Goal: Task Accomplishment & Management: Complete application form

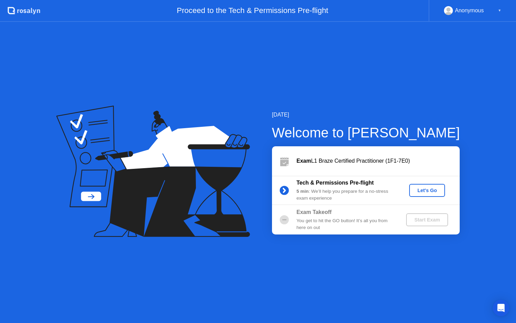
click at [431, 191] on div "Let's Go" at bounding box center [427, 189] width 30 height 5
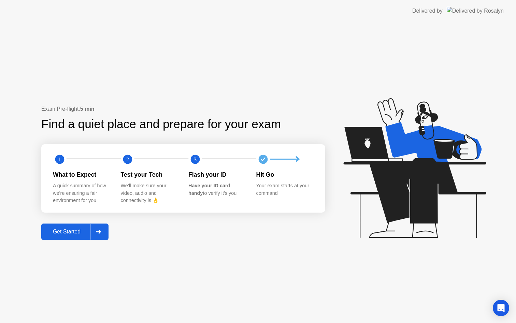
click at [81, 233] on div "Get Started" at bounding box center [66, 231] width 47 height 6
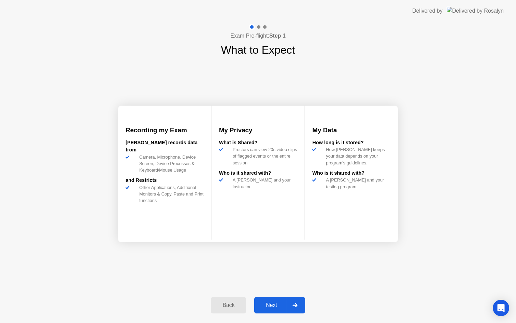
click at [294, 305] on icon at bounding box center [295, 305] width 5 height 4
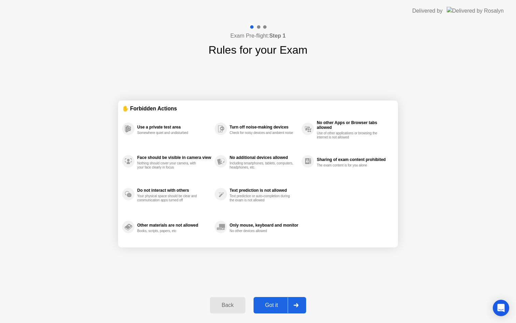
click at [274, 303] on div "Got it" at bounding box center [272, 305] width 32 height 6
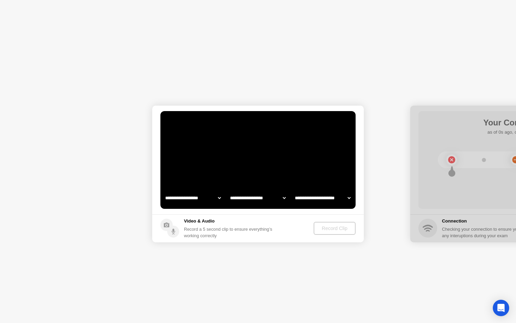
select select "**********"
select select "*******"
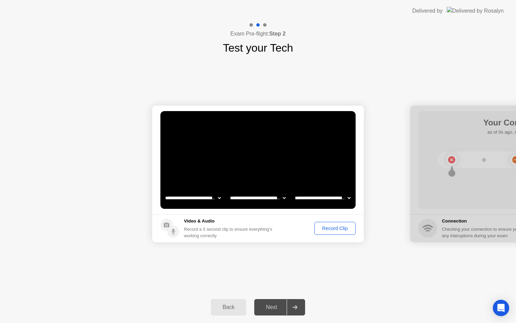
select select "**********"
click at [335, 226] on div "Record Clip" at bounding box center [335, 227] width 37 height 5
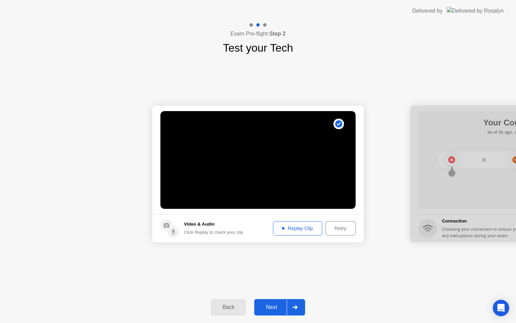
click at [293, 306] on div at bounding box center [295, 307] width 16 height 16
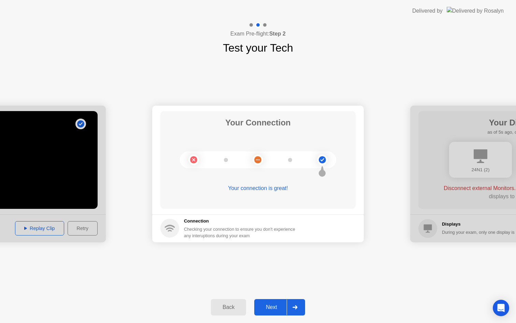
click at [293, 305] on div at bounding box center [295, 307] width 16 height 16
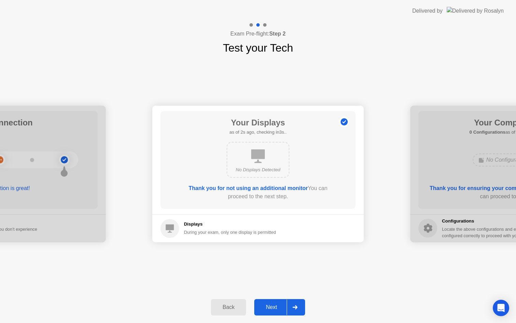
click at [293, 305] on icon at bounding box center [295, 307] width 5 height 4
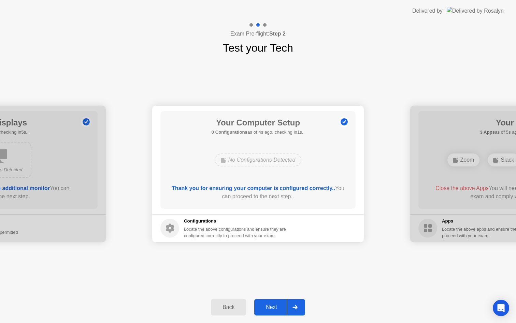
click at [291, 305] on div at bounding box center [295, 307] width 16 height 16
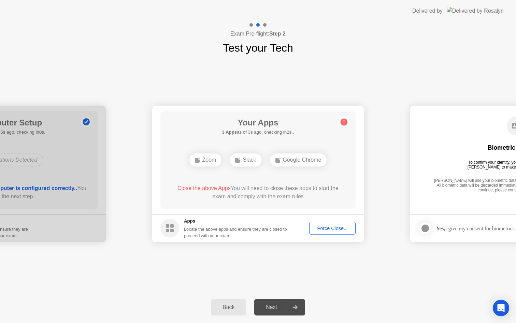
click at [325, 231] on div "Force Close..." at bounding box center [333, 227] width 42 height 5
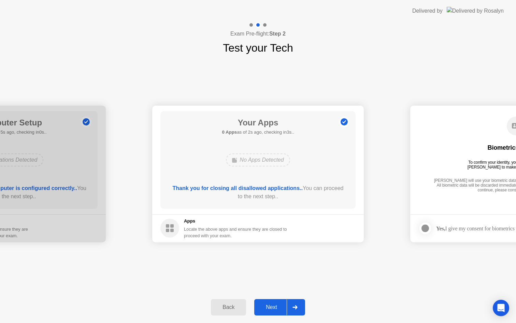
click at [298, 306] on div at bounding box center [295, 307] width 16 height 16
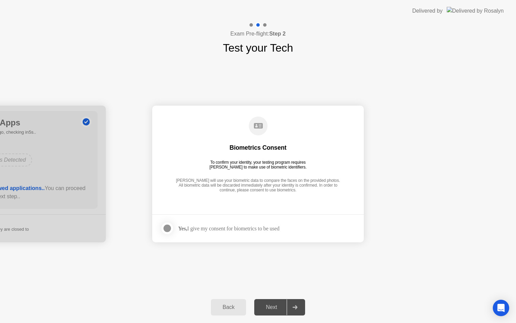
click at [298, 306] on div at bounding box center [295, 307] width 16 height 16
click at [171, 225] on div at bounding box center [167, 228] width 8 height 8
click at [274, 308] on div "Next" at bounding box center [271, 307] width 30 height 6
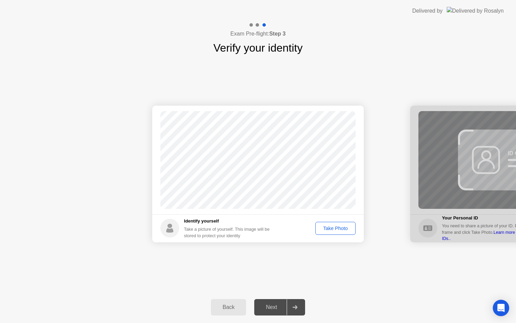
click at [343, 227] on div "Take Photo" at bounding box center [336, 227] width 36 height 5
click at [296, 305] on icon at bounding box center [295, 307] width 5 height 4
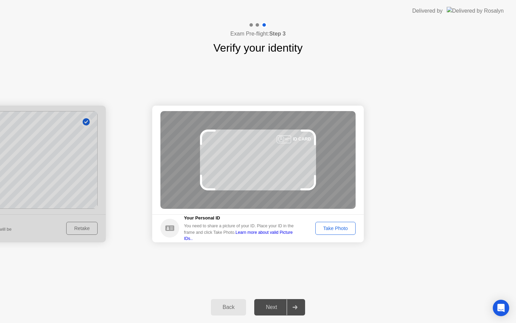
click at [344, 225] on div "Take Photo" at bounding box center [336, 227] width 36 height 5
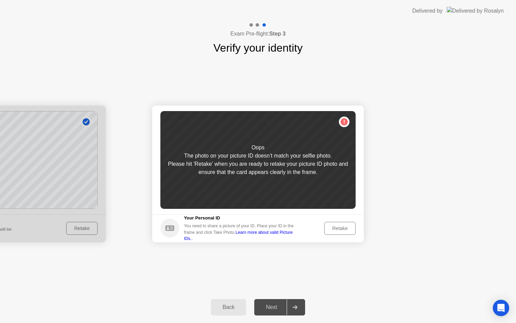
click at [293, 235] on link "Learn more about valid Picture IDs.." at bounding box center [238, 235] width 109 height 11
click at [329, 226] on div "Retake" at bounding box center [340, 227] width 27 height 5
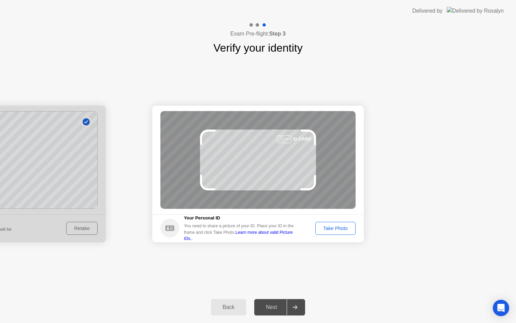
click at [323, 225] on div "Take Photo" at bounding box center [336, 227] width 36 height 5
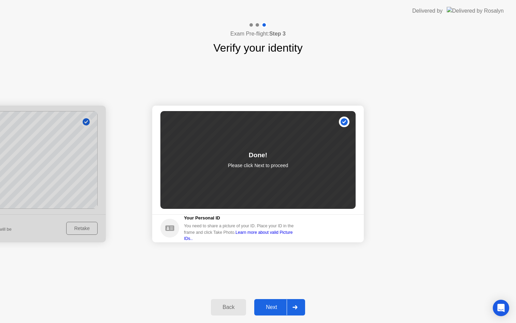
click at [278, 307] on div "Next" at bounding box center [271, 307] width 30 height 6
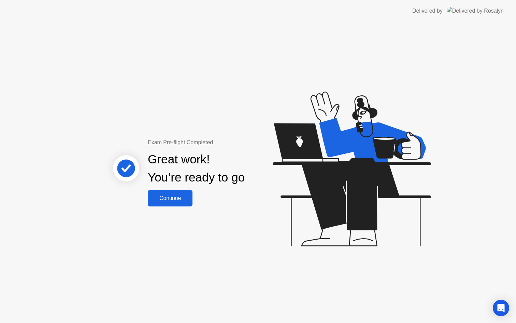
click at [174, 201] on div "Continue" at bounding box center [170, 198] width 41 height 6
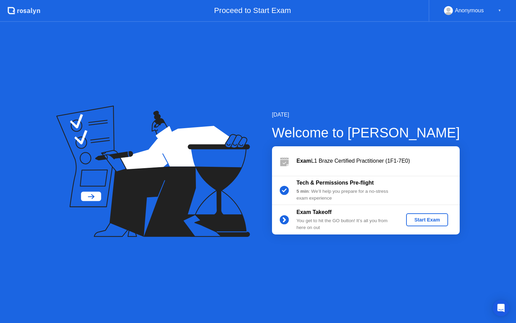
click at [433, 217] on div "Start Exam" at bounding box center [427, 219] width 37 height 5
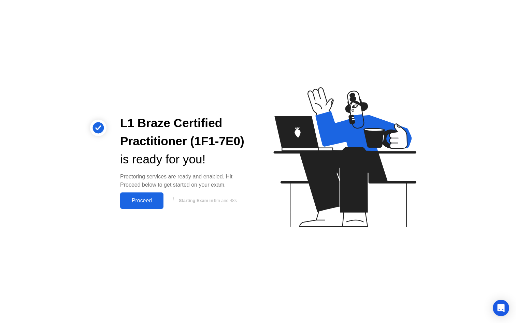
click at [145, 200] on div "Proceed" at bounding box center [141, 200] width 39 height 6
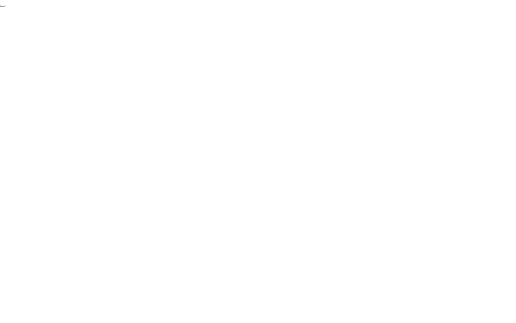
click div "End Proctoring Session"
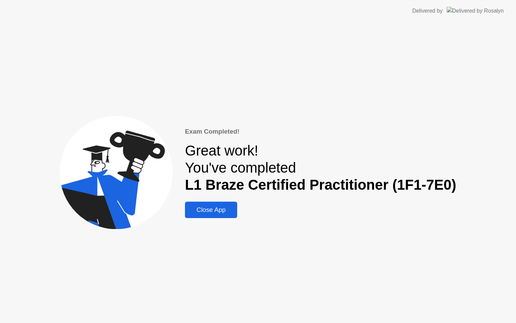
click at [217, 209] on div "Close App" at bounding box center [211, 210] width 48 height 8
